Goal: Information Seeking & Learning: Learn about a topic

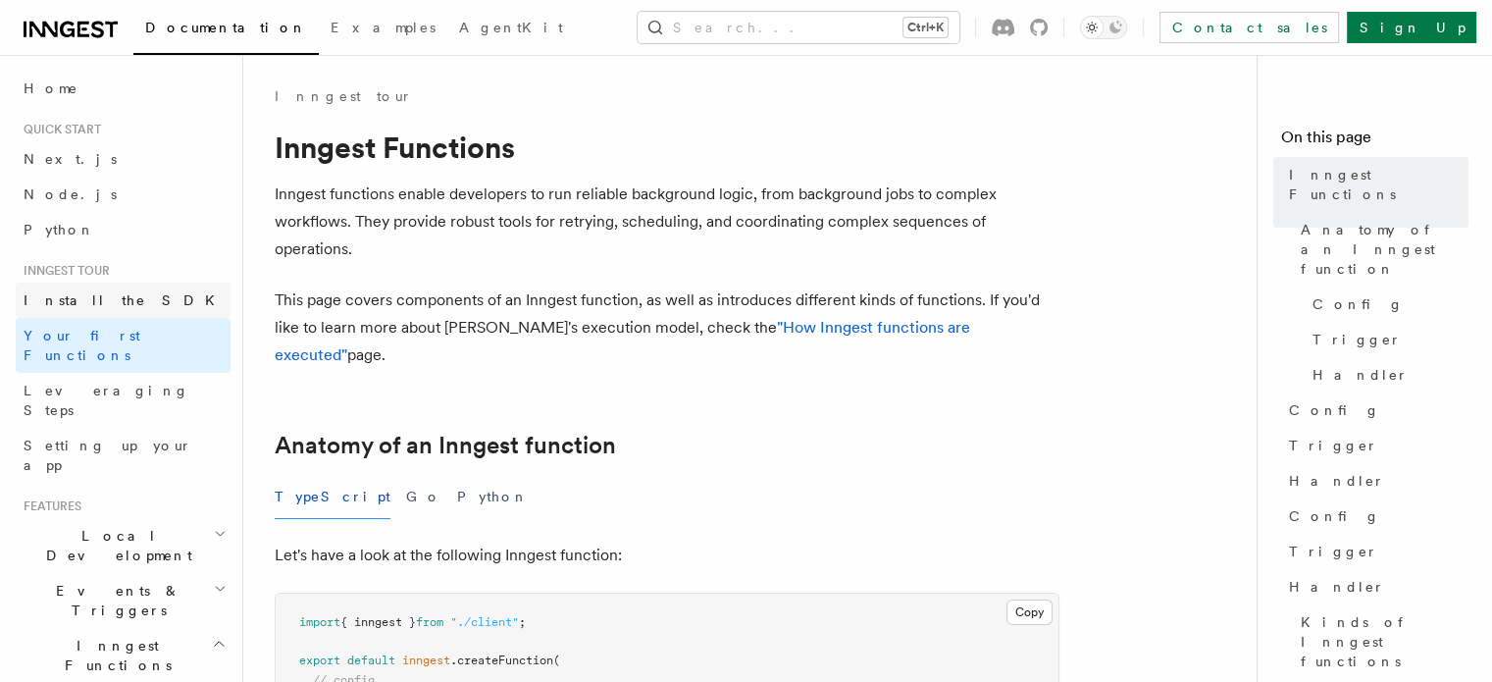
click at [107, 293] on span "Install the SDK" at bounding box center [125, 300] width 203 height 16
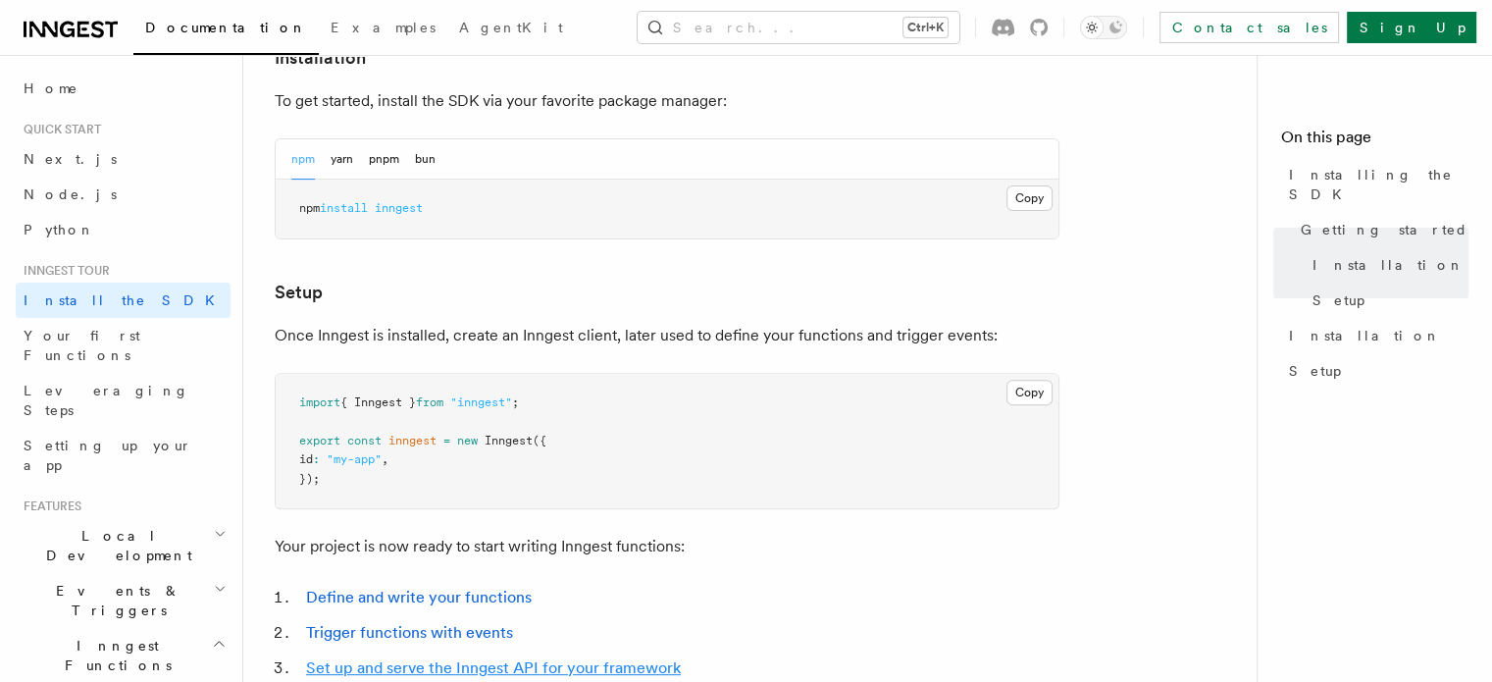
scroll to position [564, 0]
click at [95, 332] on span "Your first Functions" at bounding box center [82, 345] width 117 height 35
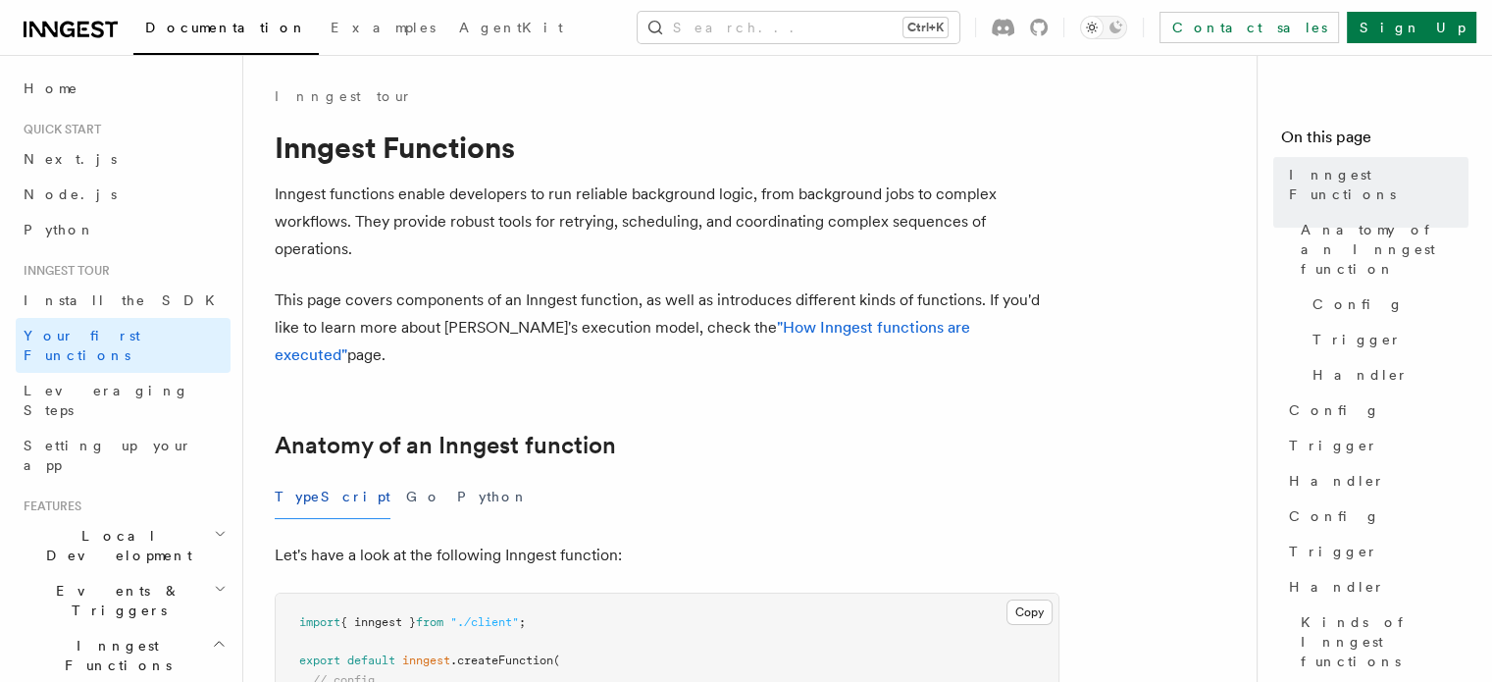
scroll to position [379, 0]
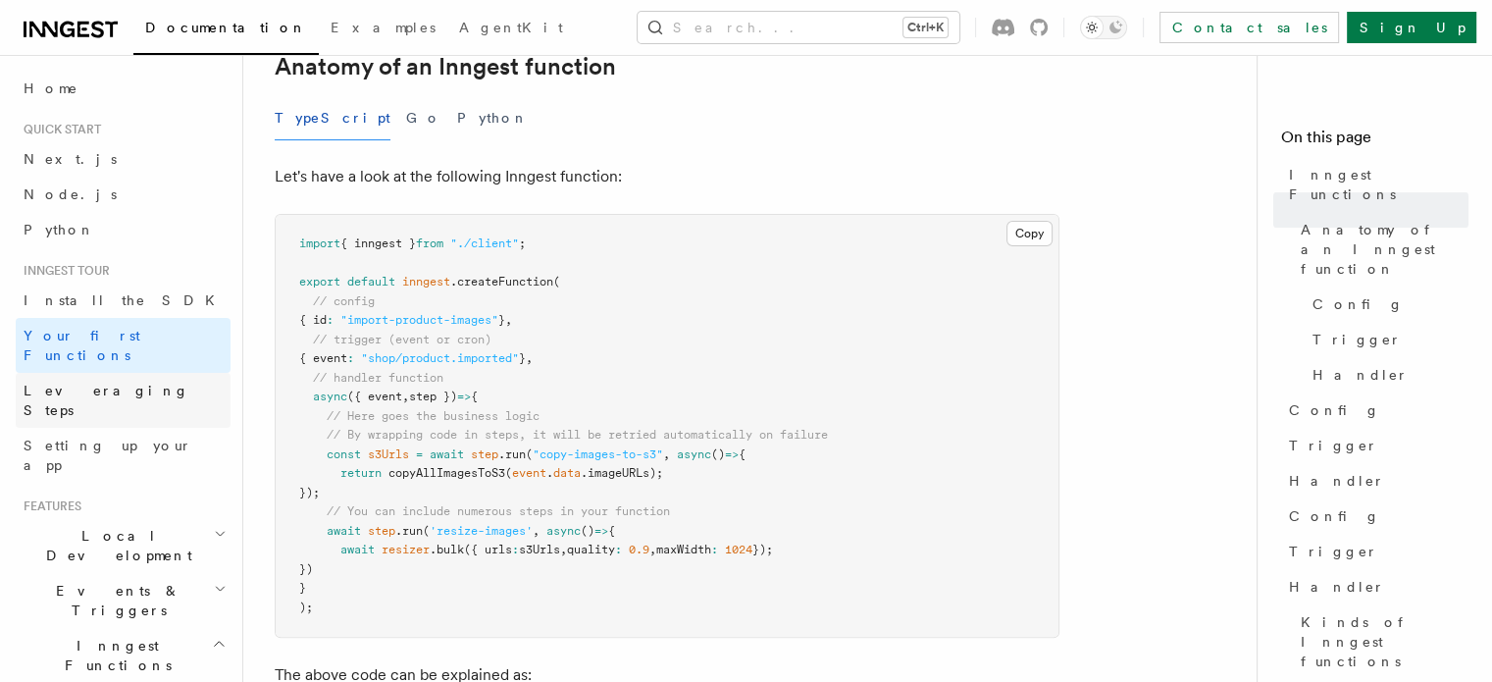
click at [149, 373] on link "Leveraging Steps" at bounding box center [123, 400] width 215 height 55
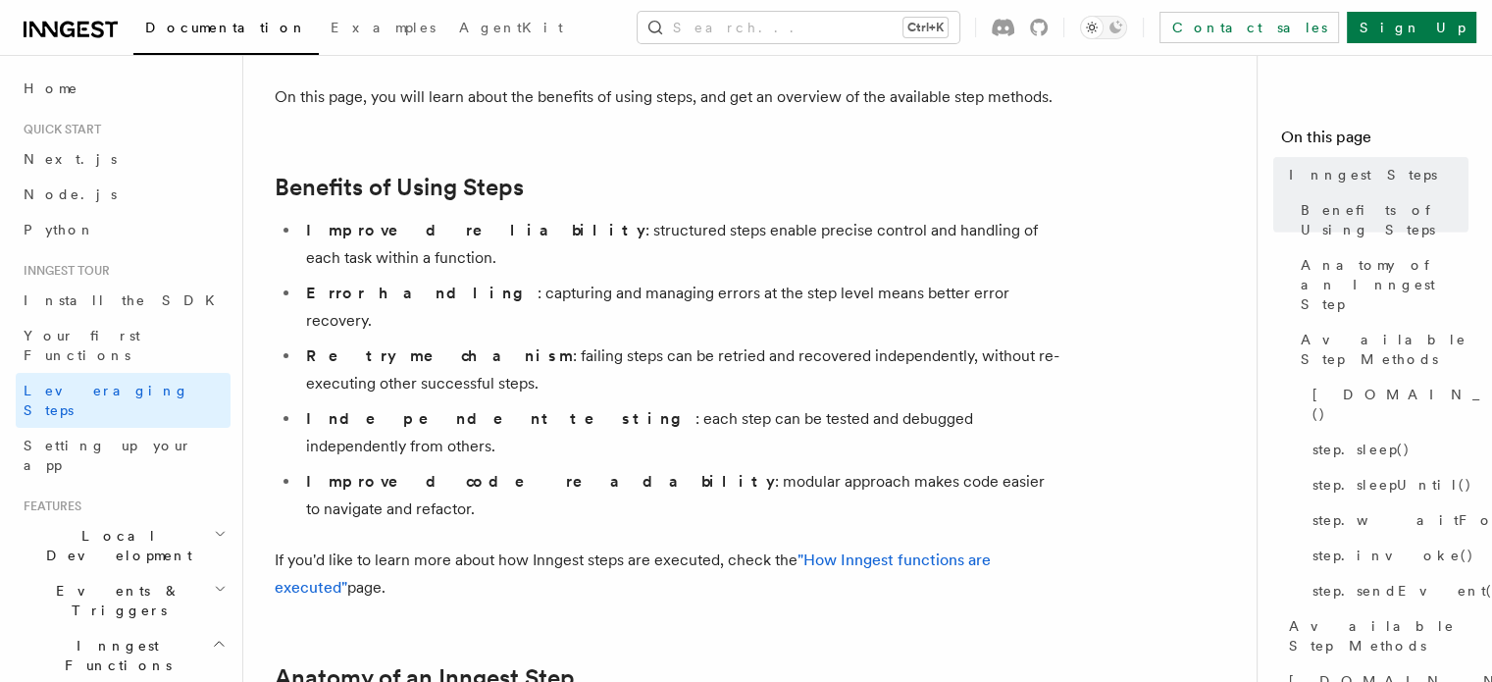
scroll to position [267, 0]
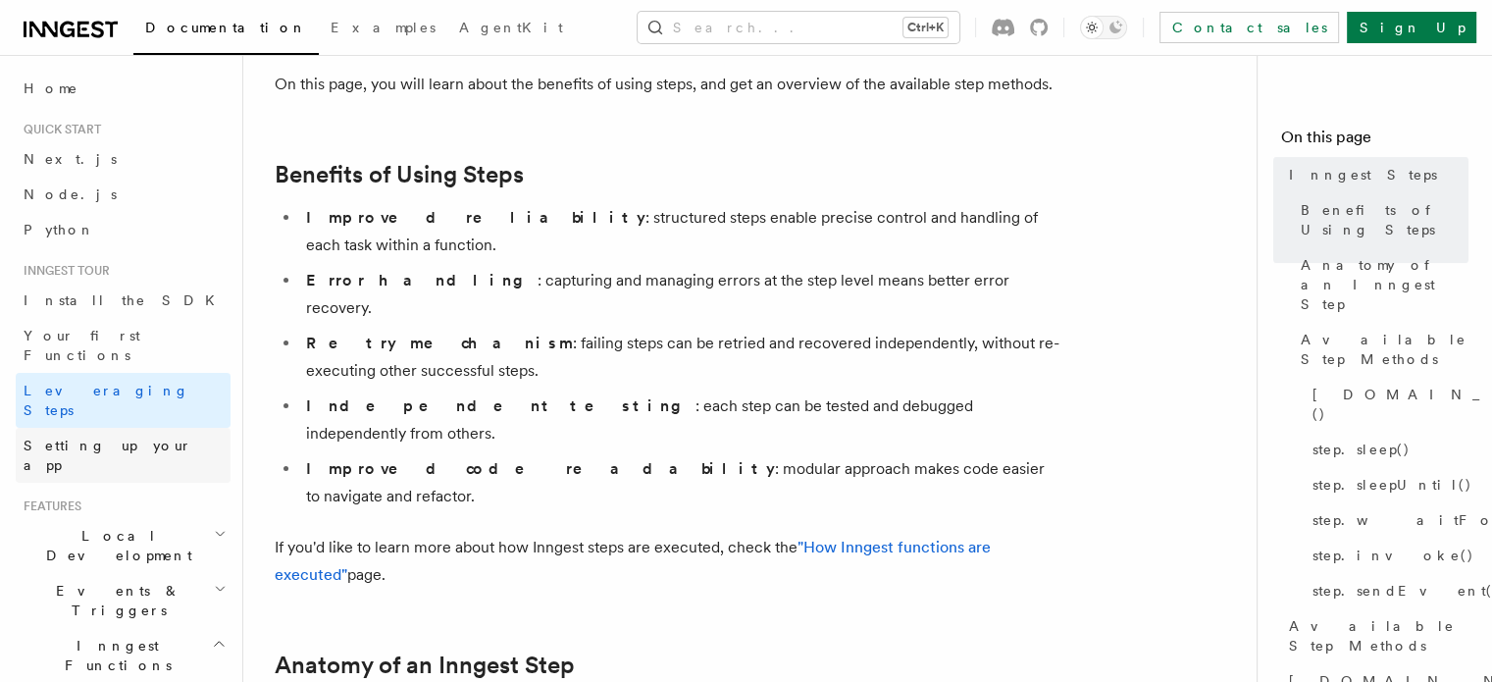
click at [79, 438] on span "Setting up your app" at bounding box center [108, 455] width 169 height 35
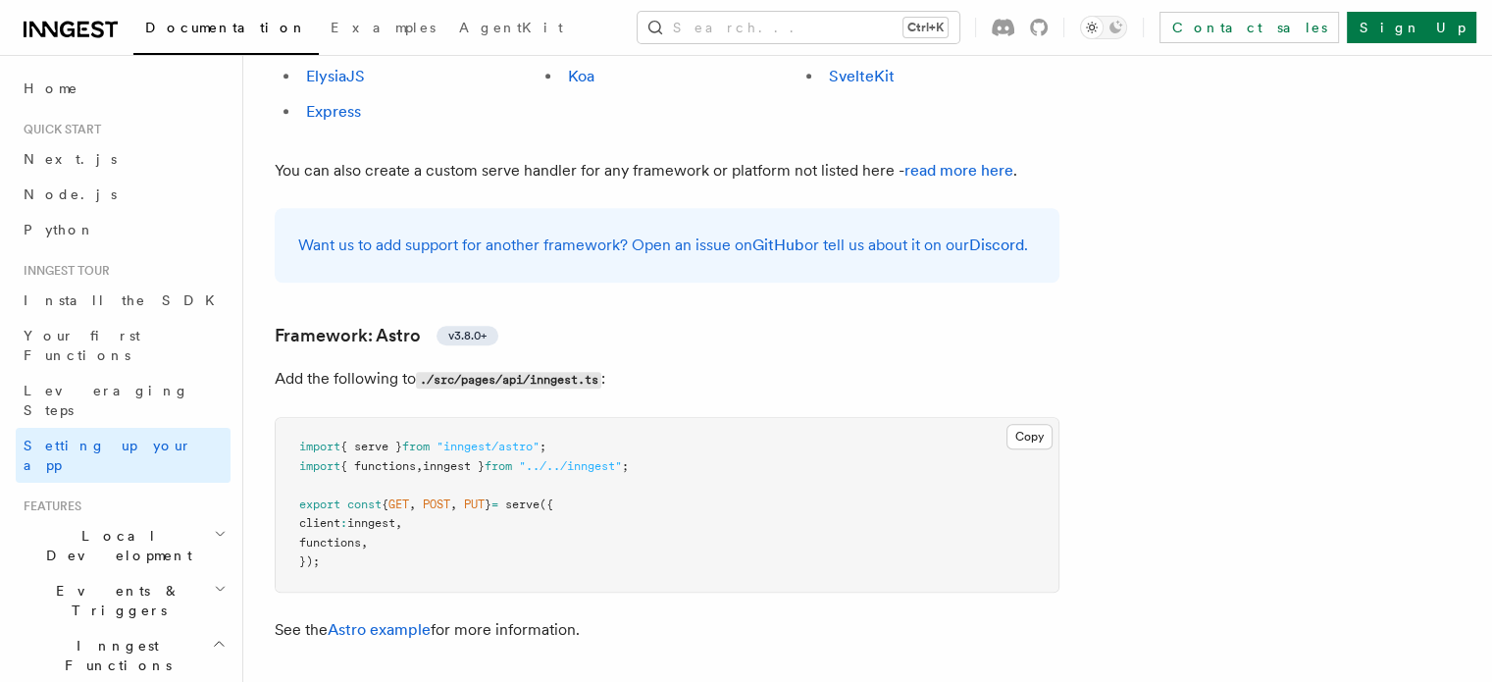
scroll to position [1490, 0]
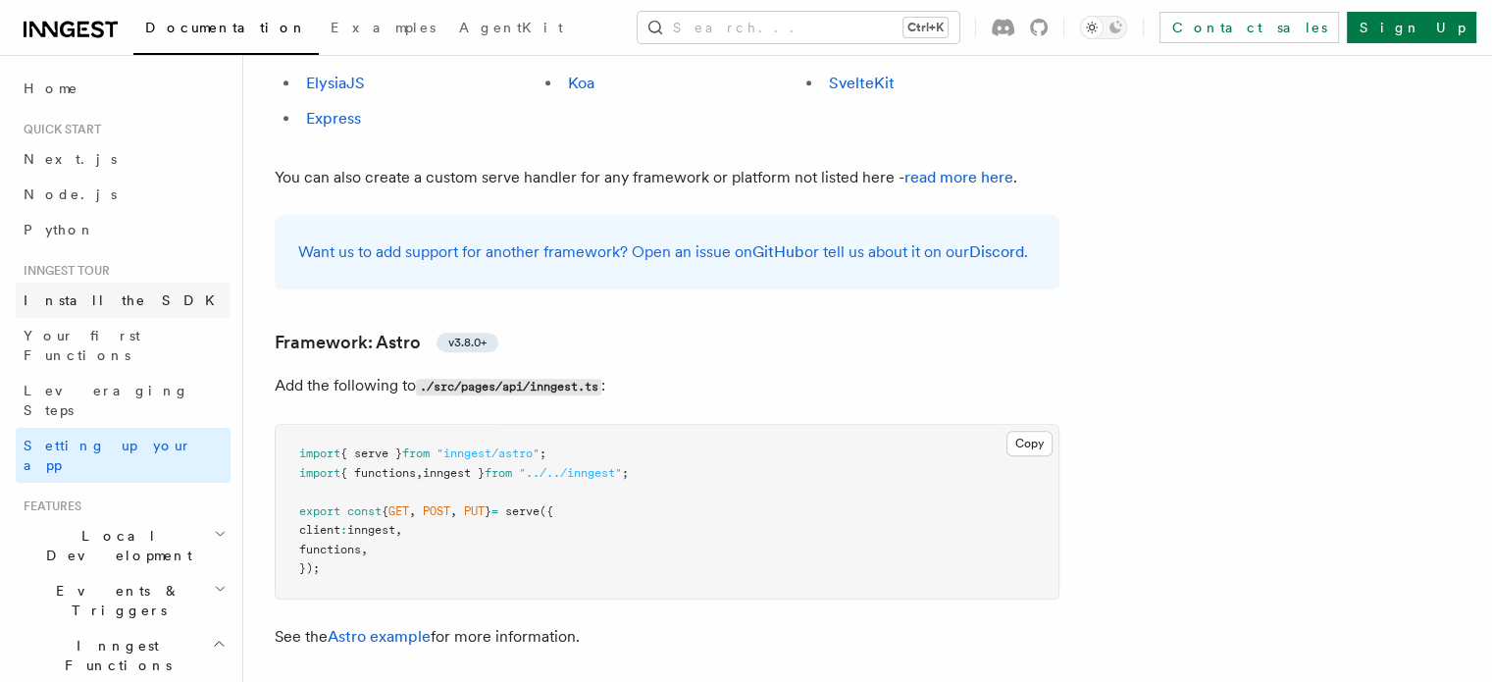
click at [125, 287] on link "Install the SDK" at bounding box center [123, 300] width 215 height 35
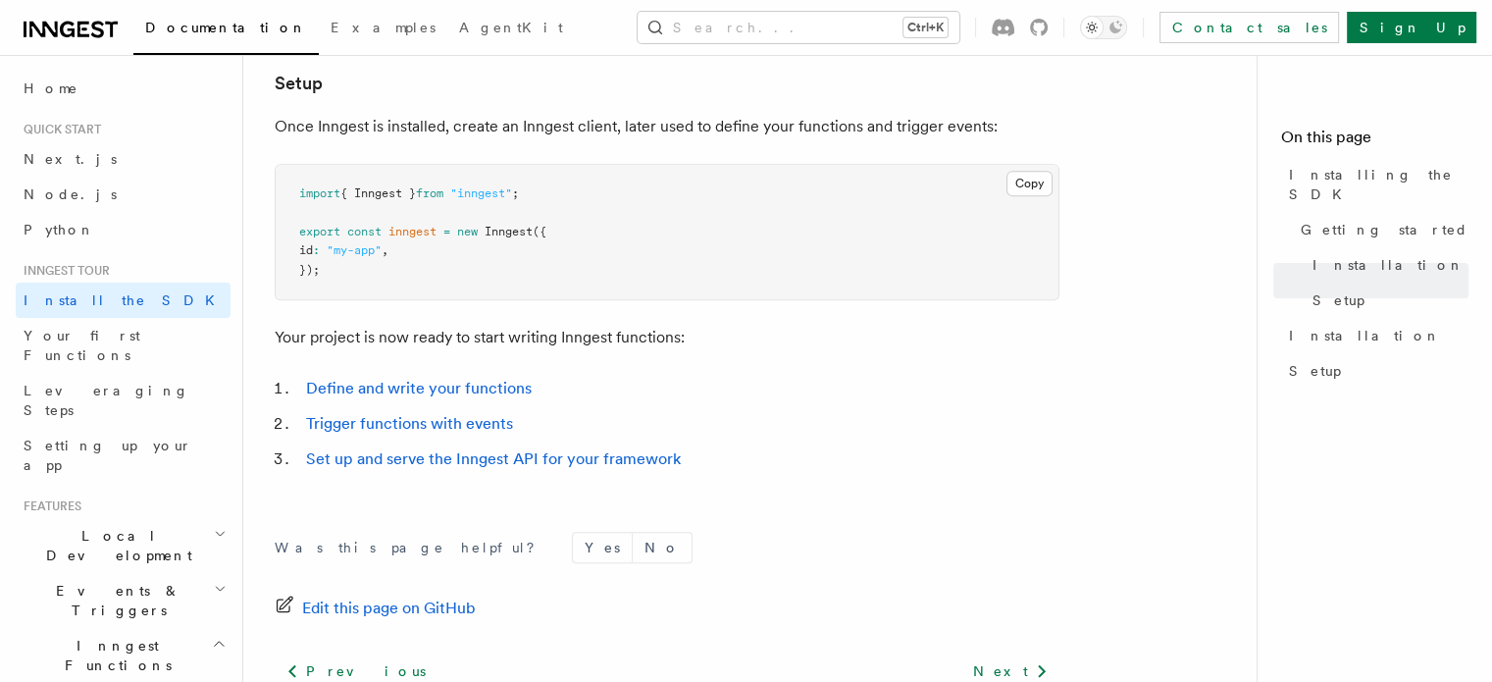
scroll to position [772, 0]
